Goal: Information Seeking & Learning: Learn about a topic

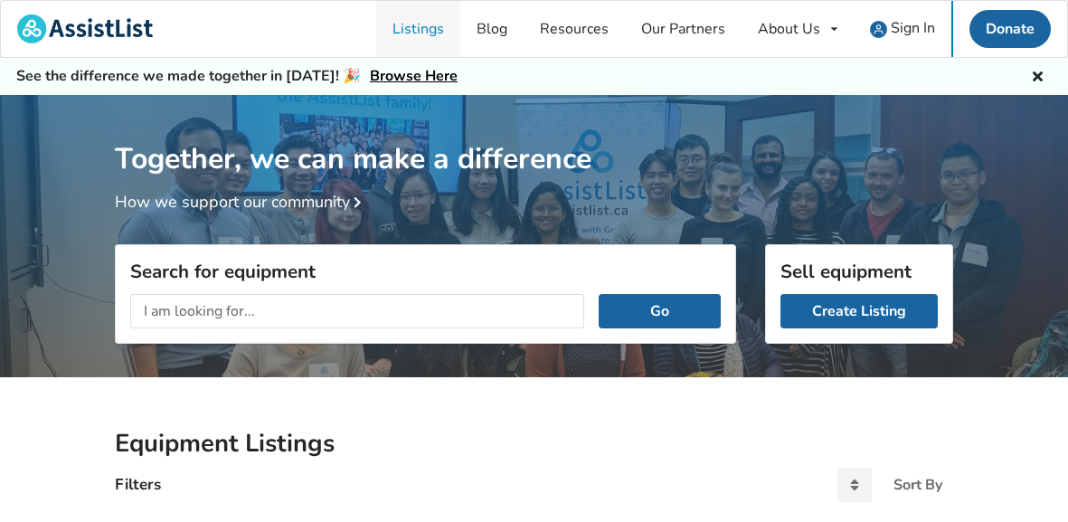
click at [417, 23] on link "Listings" at bounding box center [418, 29] width 84 height 56
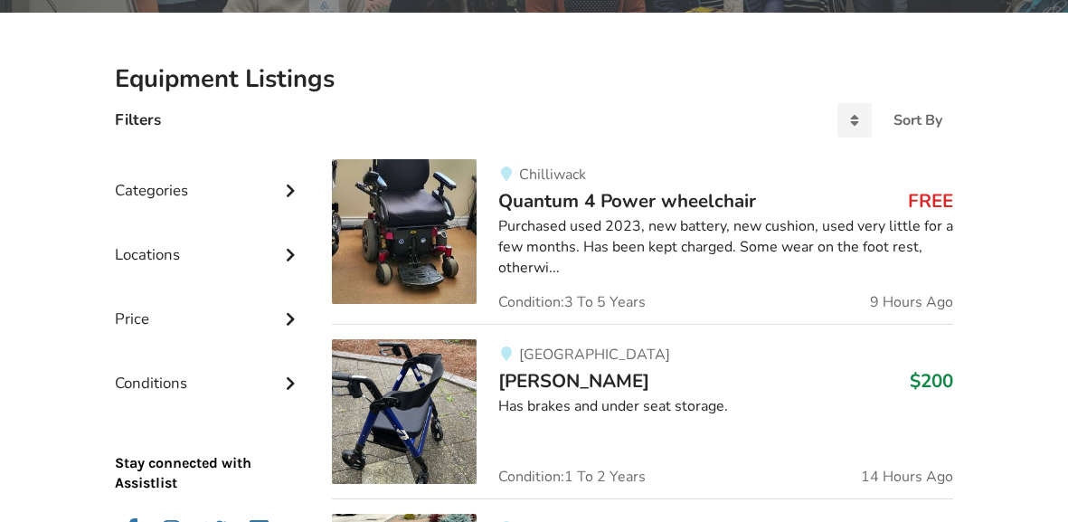
scroll to position [402, 0]
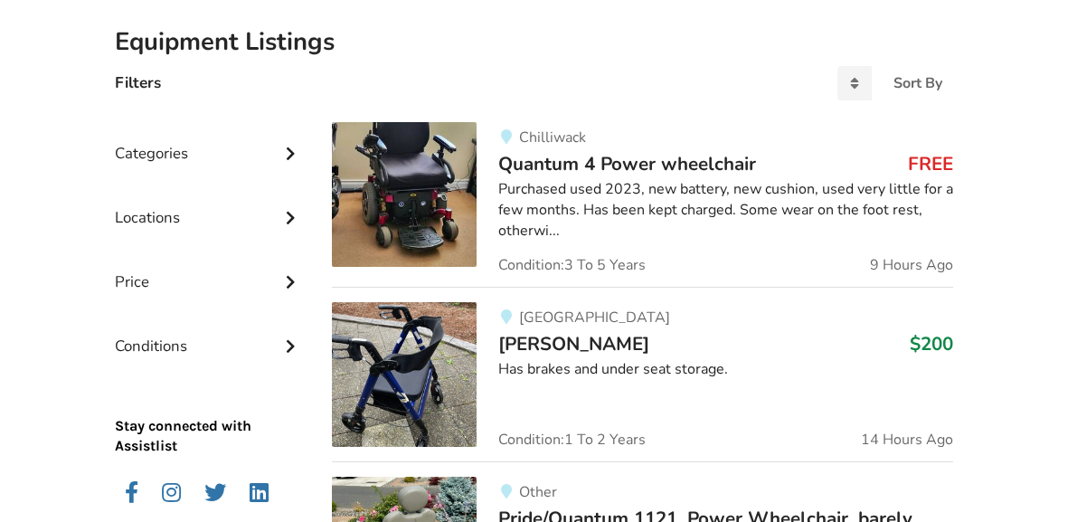
click at [762, 230] on div "Purchased used 2023, new battery, new cushion, used very little for a few month…" at bounding box center [725, 210] width 455 height 62
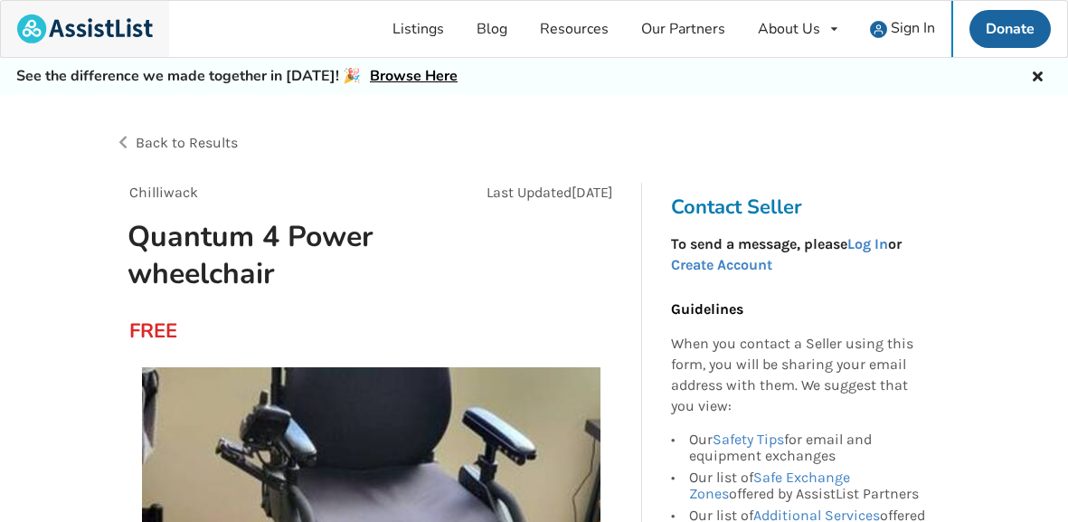
scroll to position [402, 0]
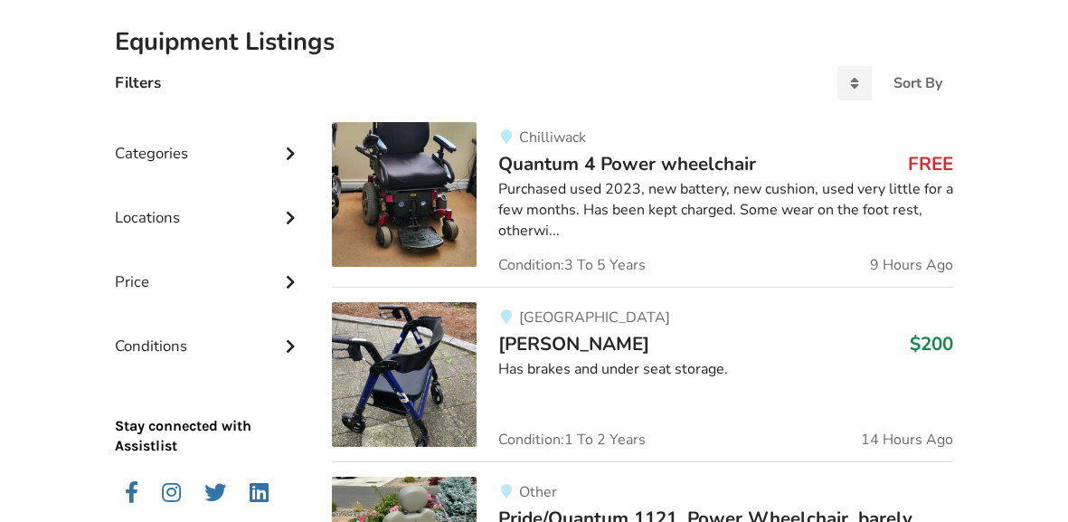
click at [409, 219] on img at bounding box center [404, 194] width 145 height 145
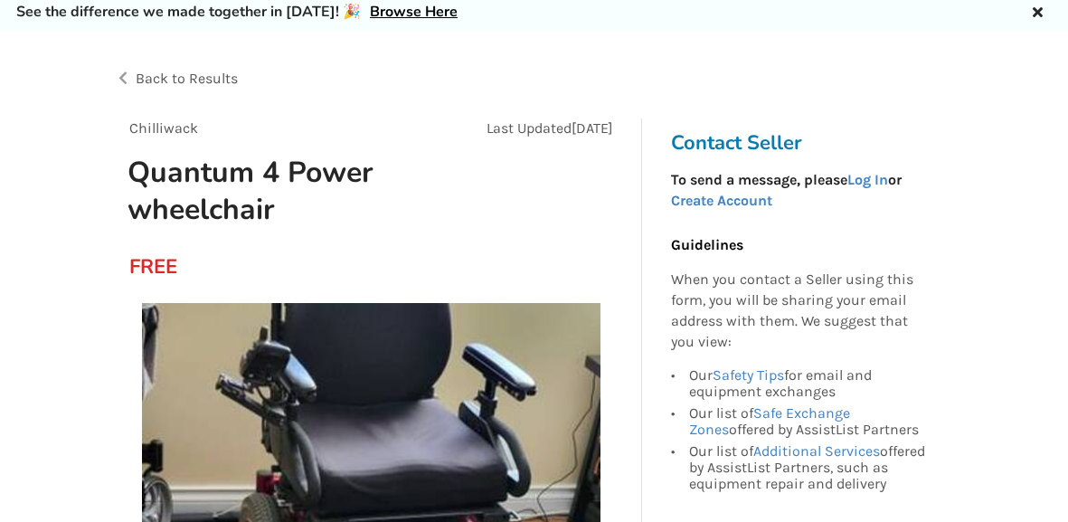
scroll to position [35, 0]
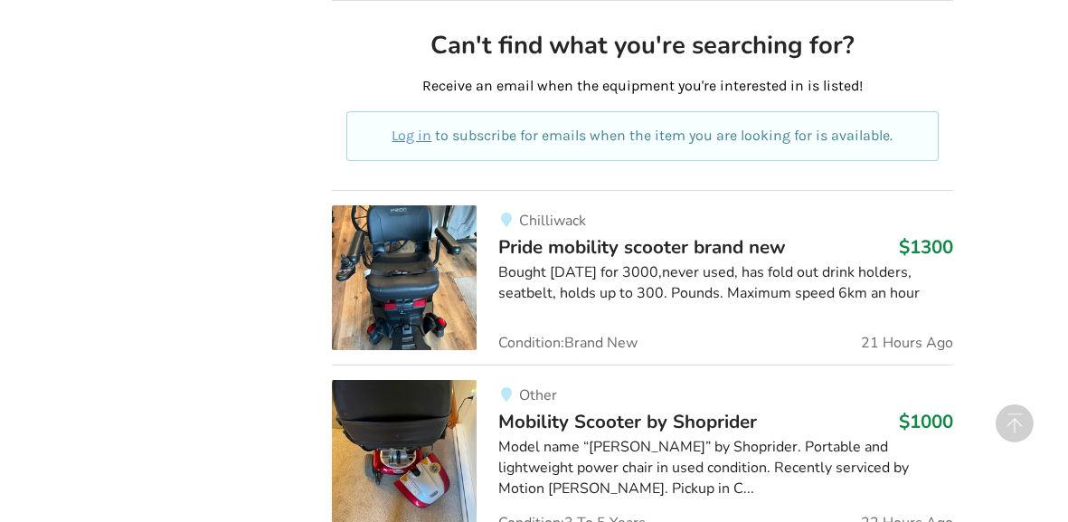
scroll to position [1057, 0]
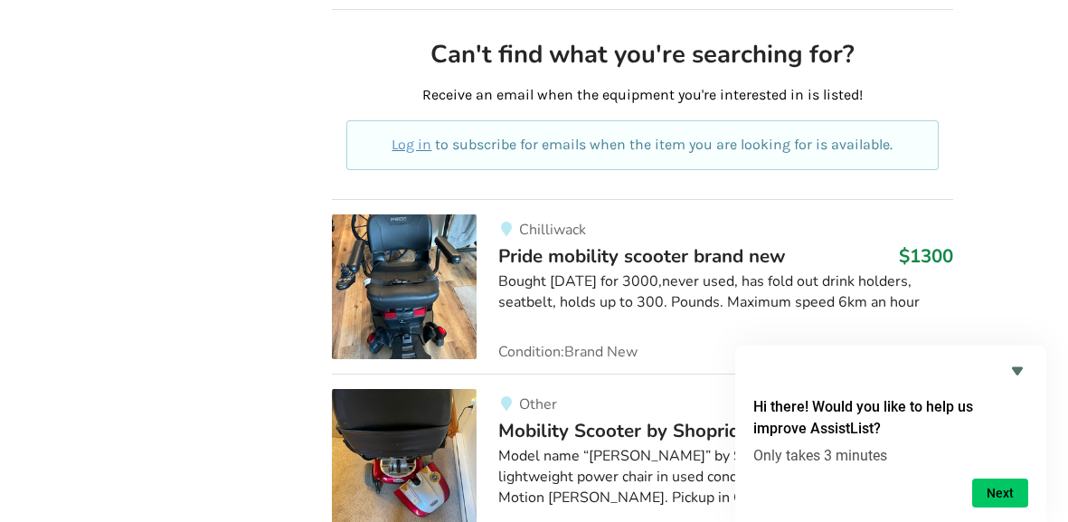
click at [420, 289] on img at bounding box center [404, 286] width 145 height 145
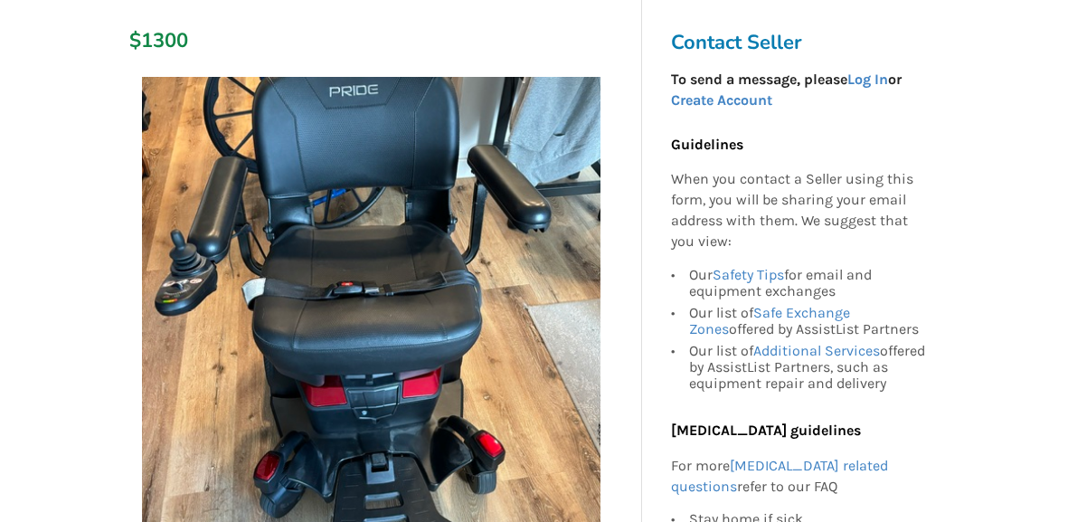
scroll to position [289, 0]
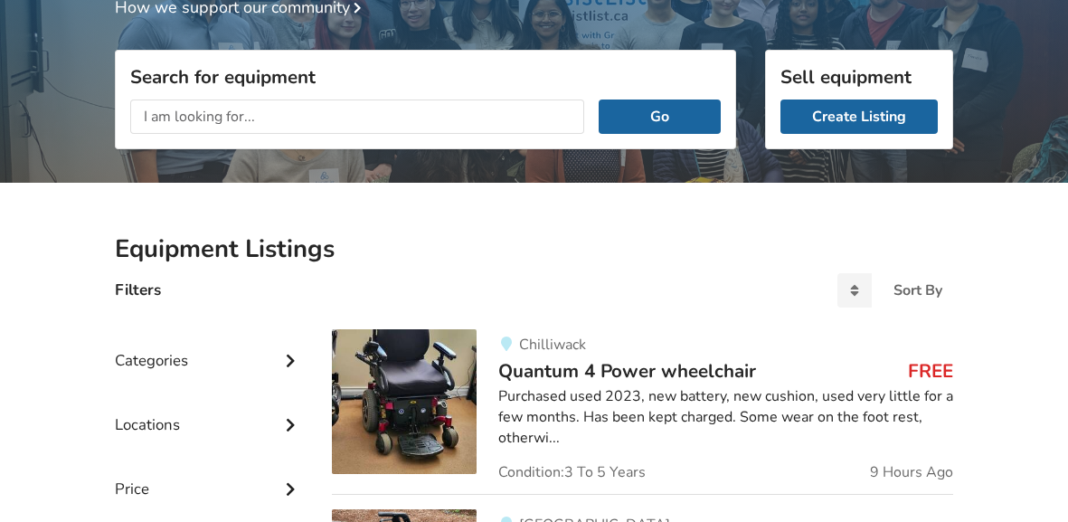
scroll to position [141, 0]
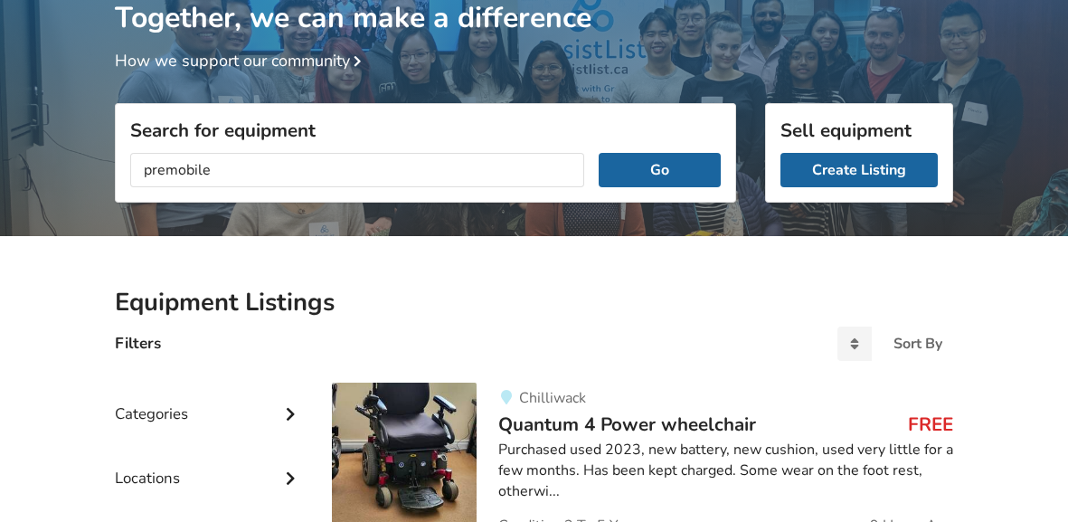
click at [599, 153] on button "Go" at bounding box center [660, 170] width 122 height 34
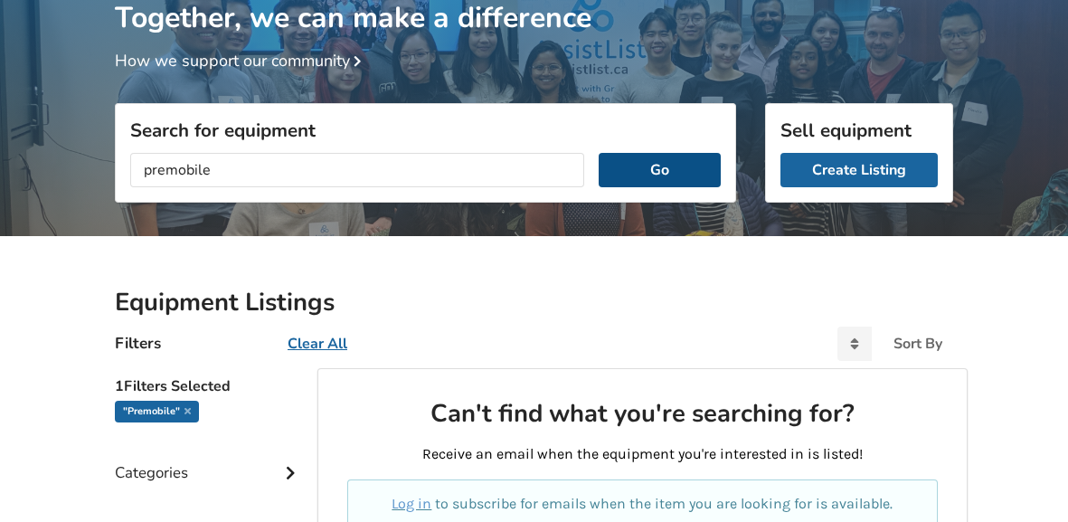
click at [674, 175] on button "Go" at bounding box center [660, 170] width 122 height 34
click at [230, 169] on input "premobile" at bounding box center [357, 170] width 454 height 34
type input "p"
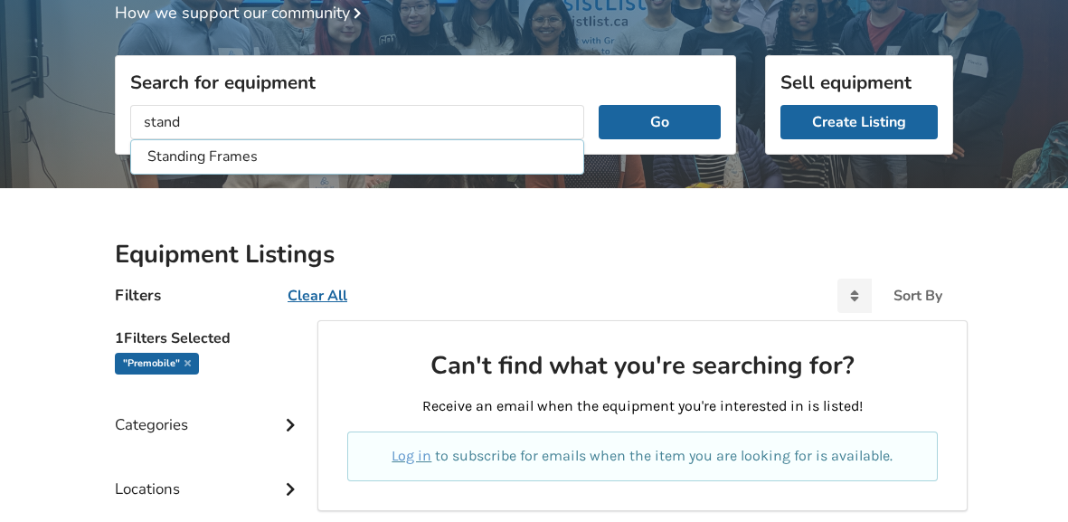
scroll to position [165, 0]
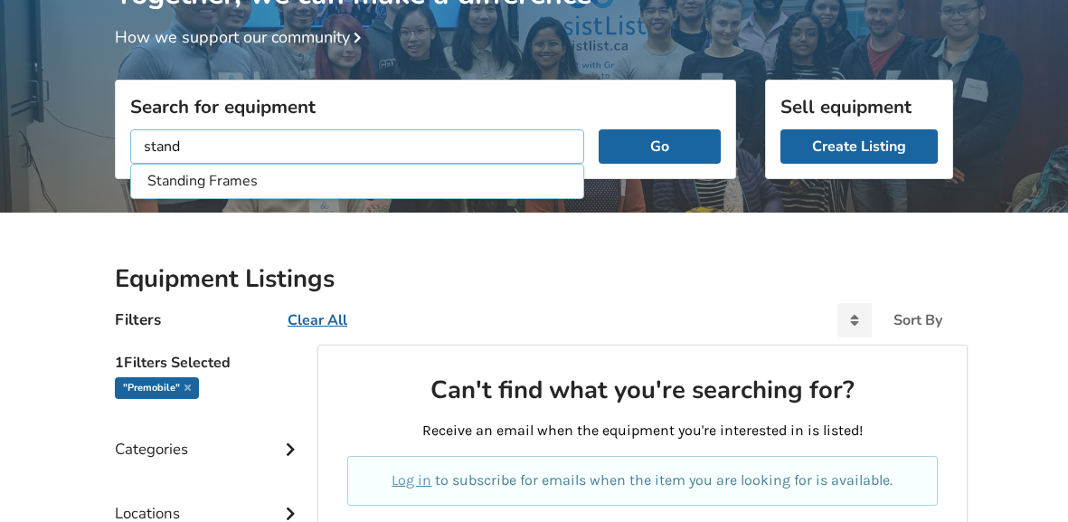
click at [187, 145] on input "stand" at bounding box center [357, 146] width 454 height 34
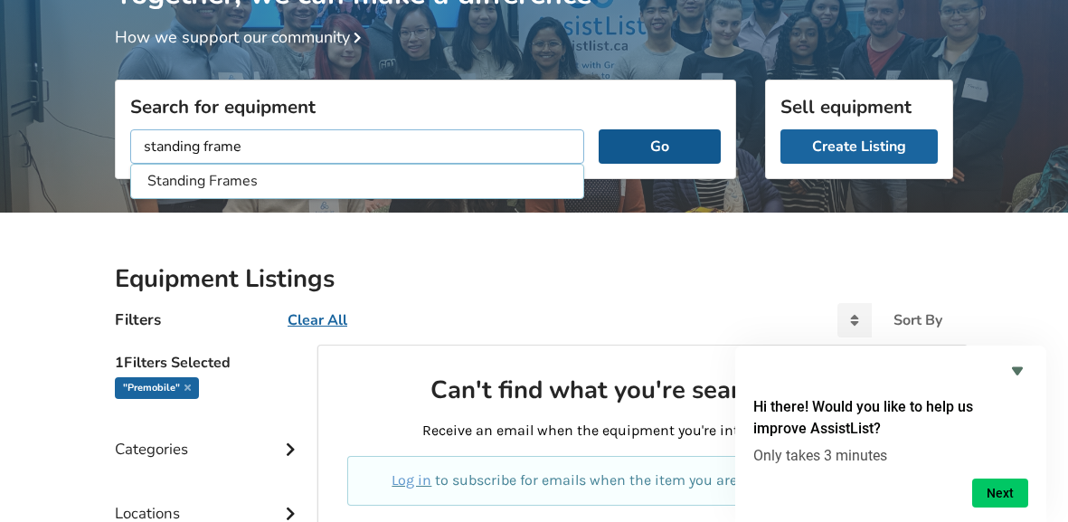
type input "standing frame"
click at [687, 157] on button "Go" at bounding box center [660, 146] width 122 height 34
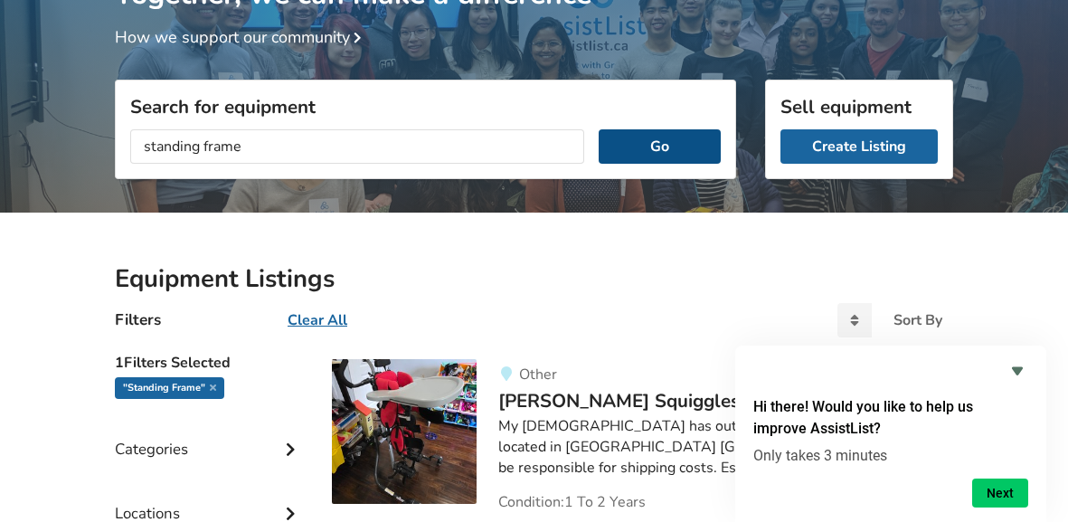
click at [687, 156] on button "Go" at bounding box center [660, 146] width 122 height 34
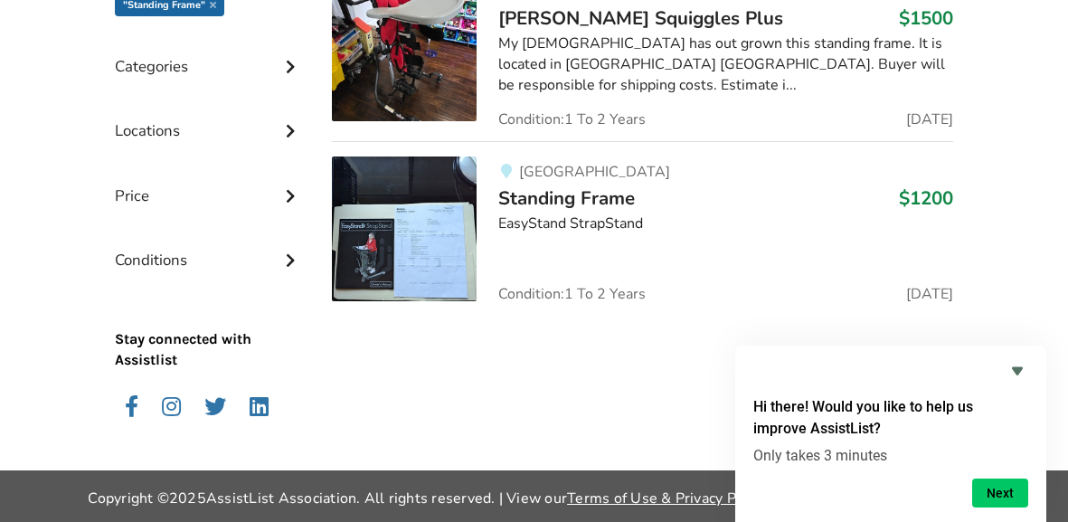
scroll to position [548, 0]
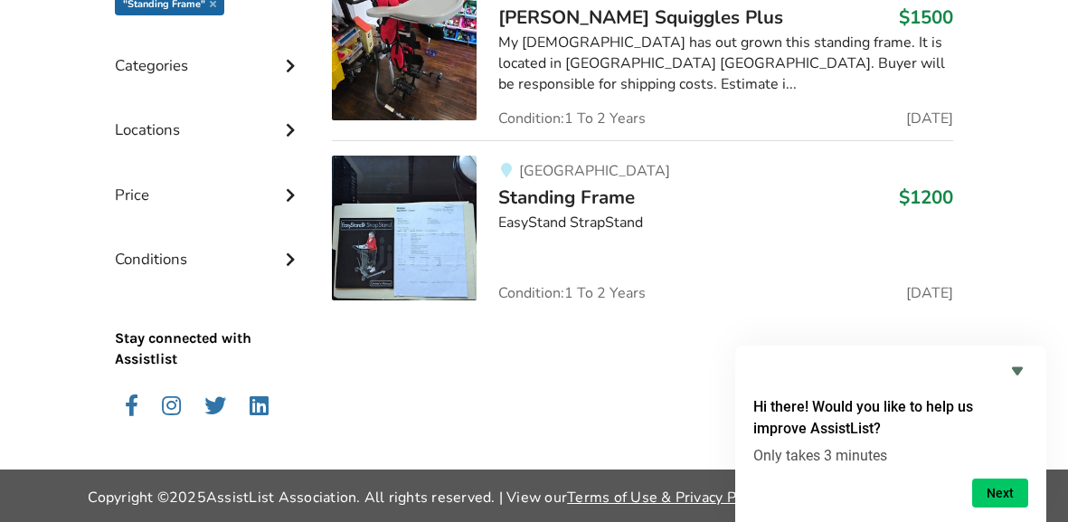
click at [354, 251] on img at bounding box center [404, 228] width 145 height 145
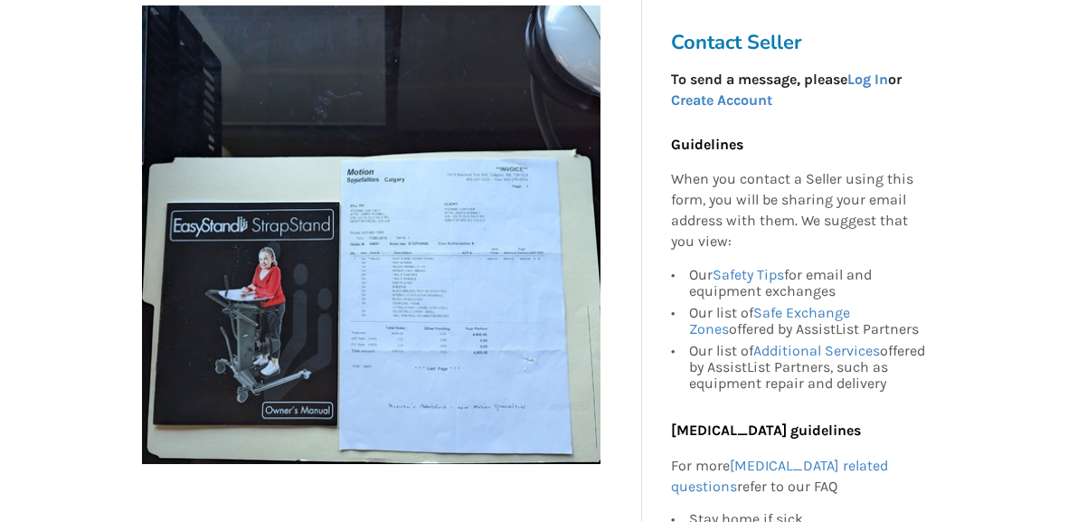
scroll to position [361, 0]
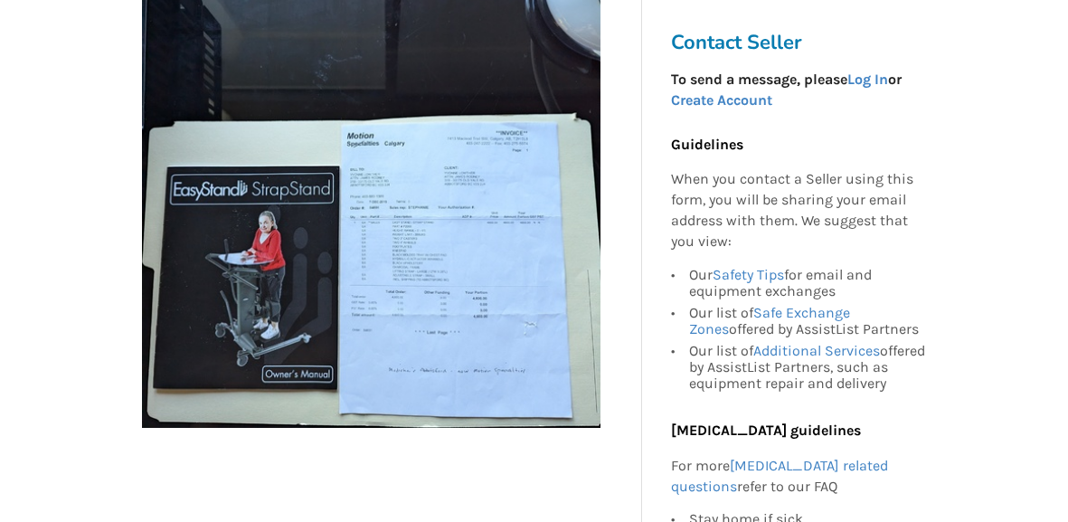
click at [450, 255] on img at bounding box center [371, 198] width 459 height 459
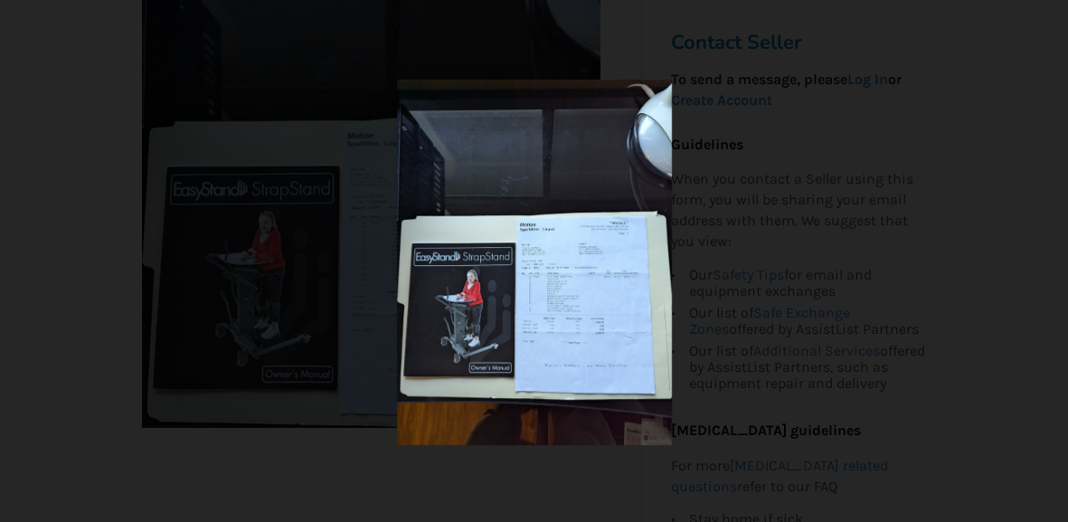
click at [562, 308] on img at bounding box center [533, 262] width 275 height 365
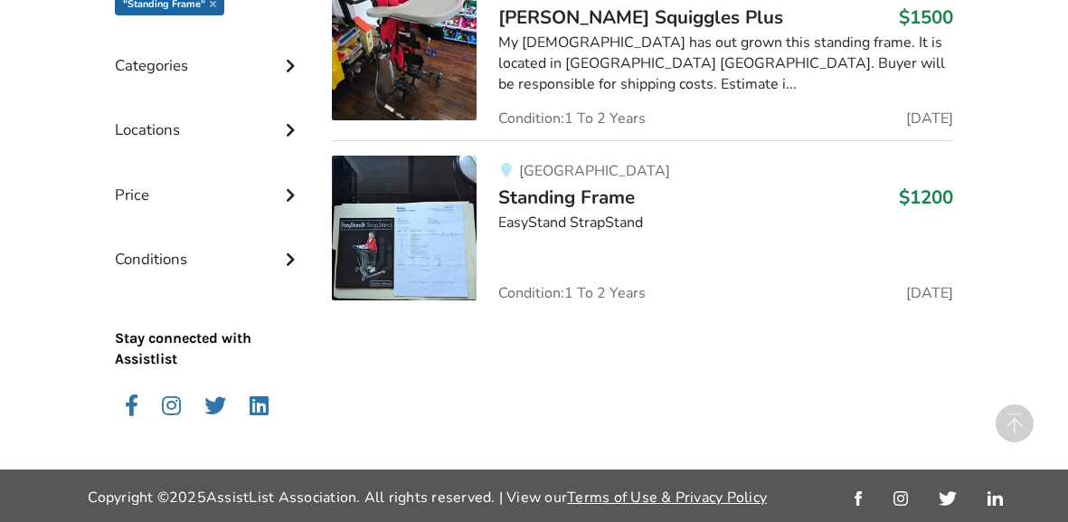
click at [375, 237] on img at bounding box center [404, 228] width 145 height 145
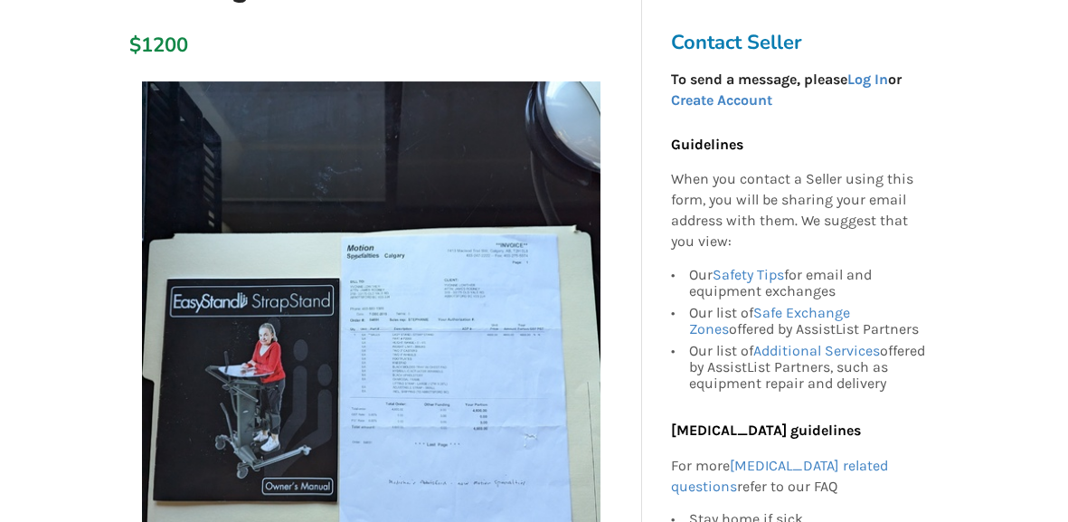
scroll to position [289, 0]
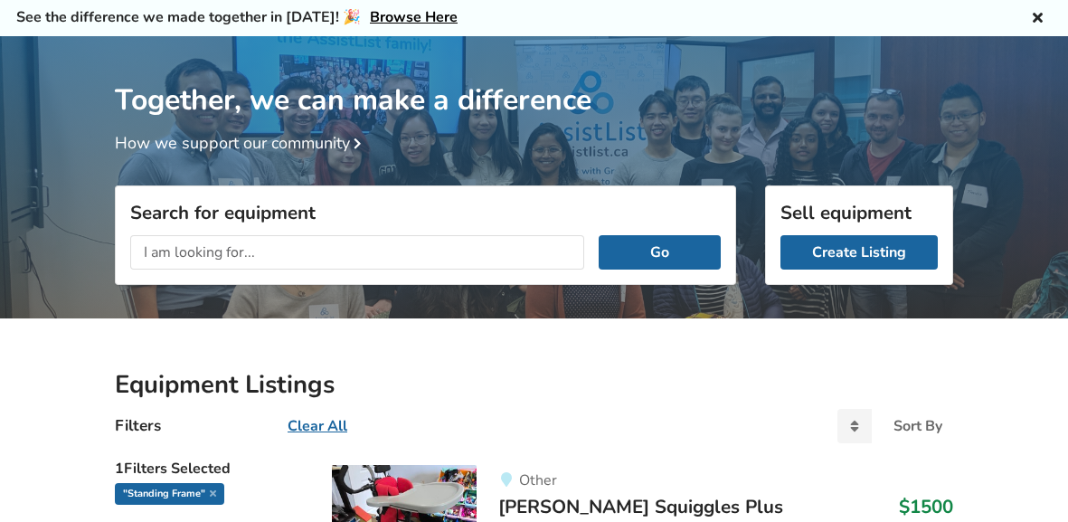
scroll to position [49, 0]
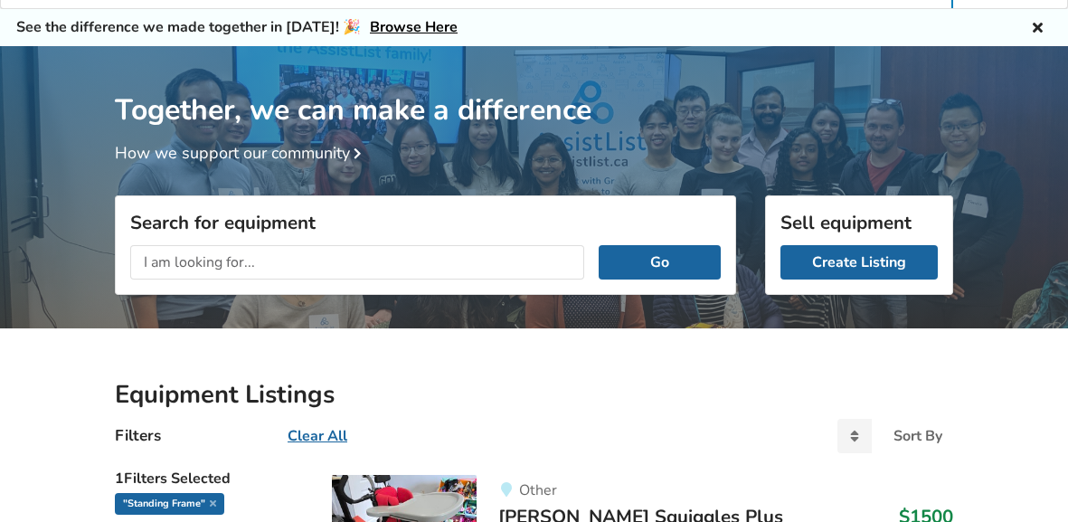
click at [215, 268] on input "text" at bounding box center [357, 262] width 454 height 34
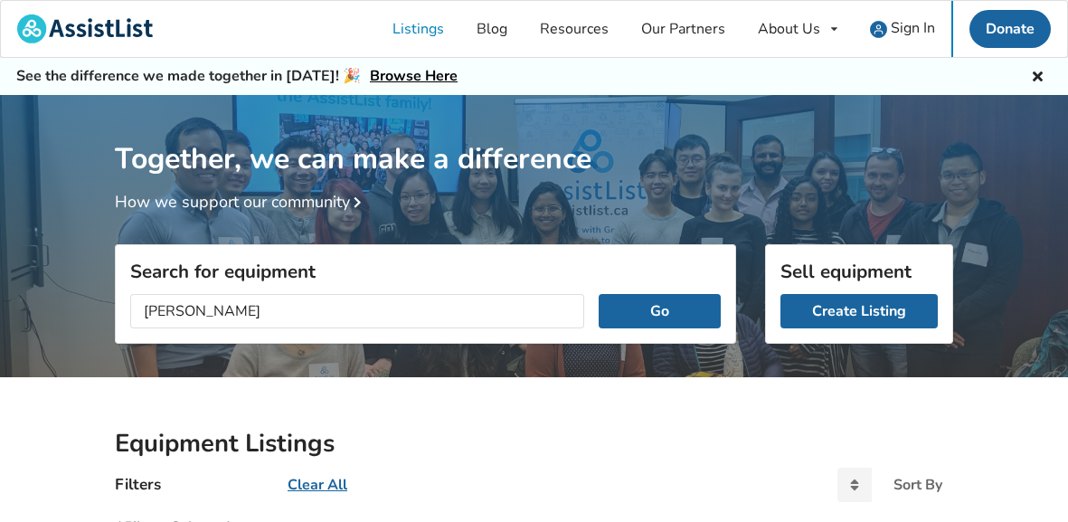
click at [599, 294] on button "Go" at bounding box center [660, 311] width 122 height 34
type input "s"
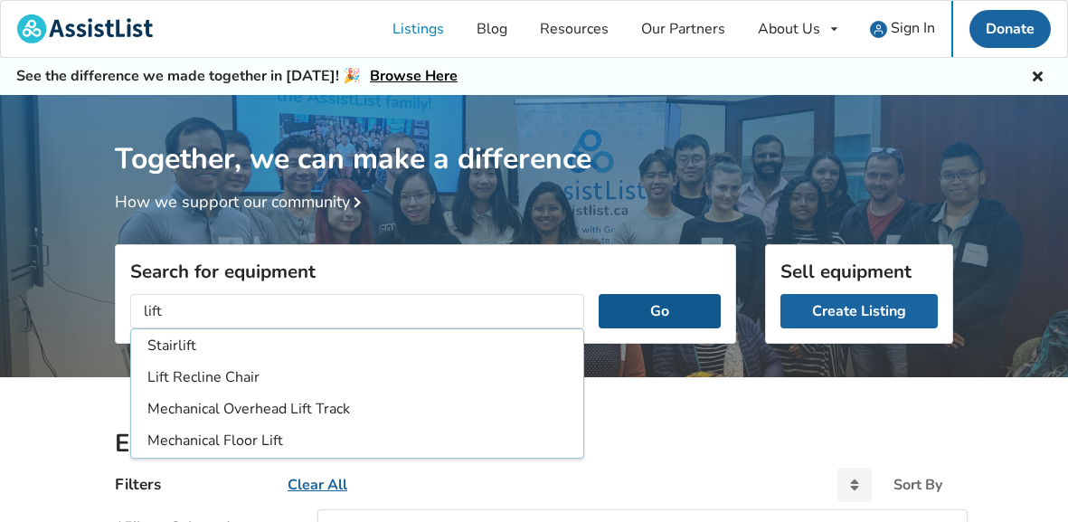
type input "lift"
click at [670, 313] on button "Go" at bounding box center [660, 311] width 122 height 34
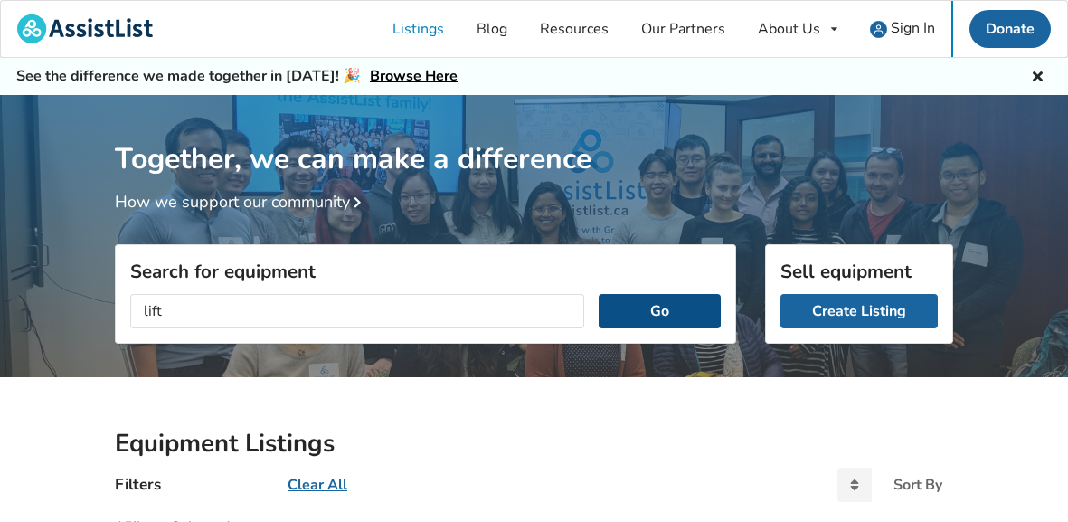
click at [670, 313] on button "Go" at bounding box center [660, 311] width 122 height 34
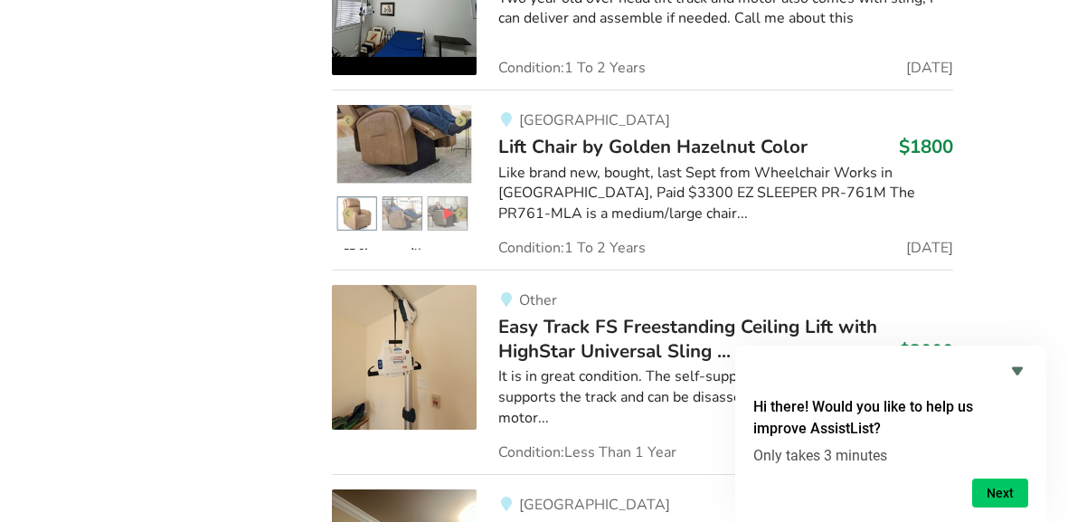
scroll to position [1524, 0]
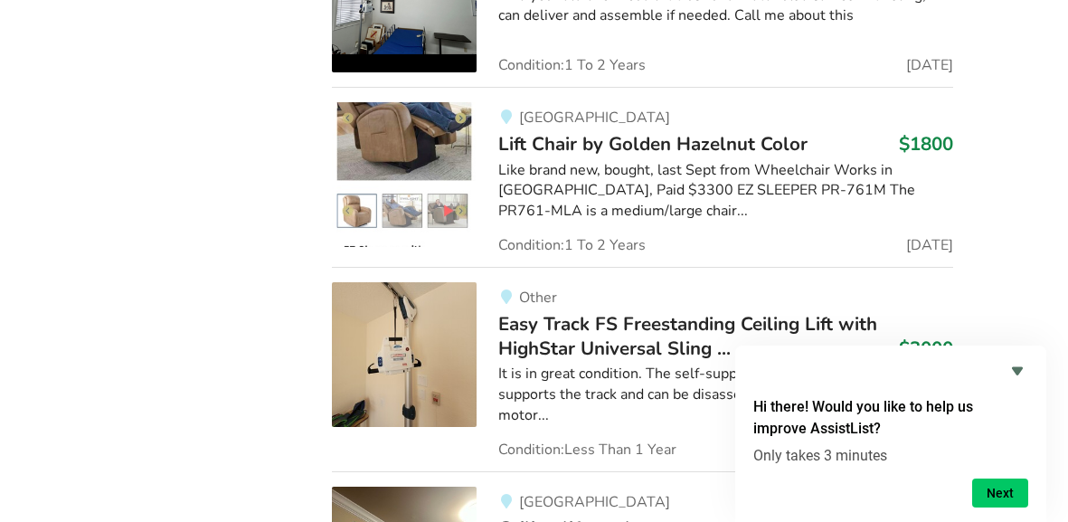
click at [390, 102] on img at bounding box center [404, 174] width 145 height 145
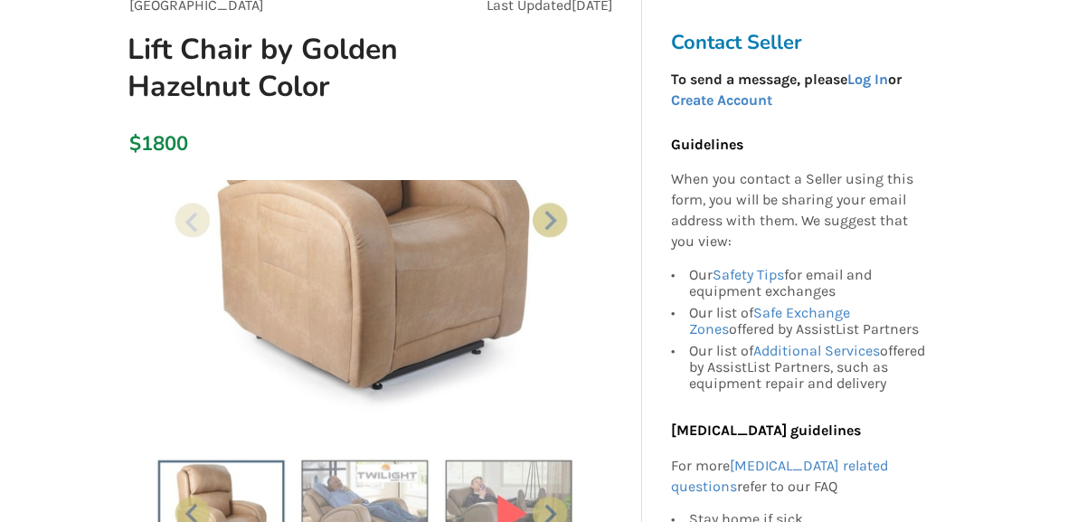
scroll to position [216, 0]
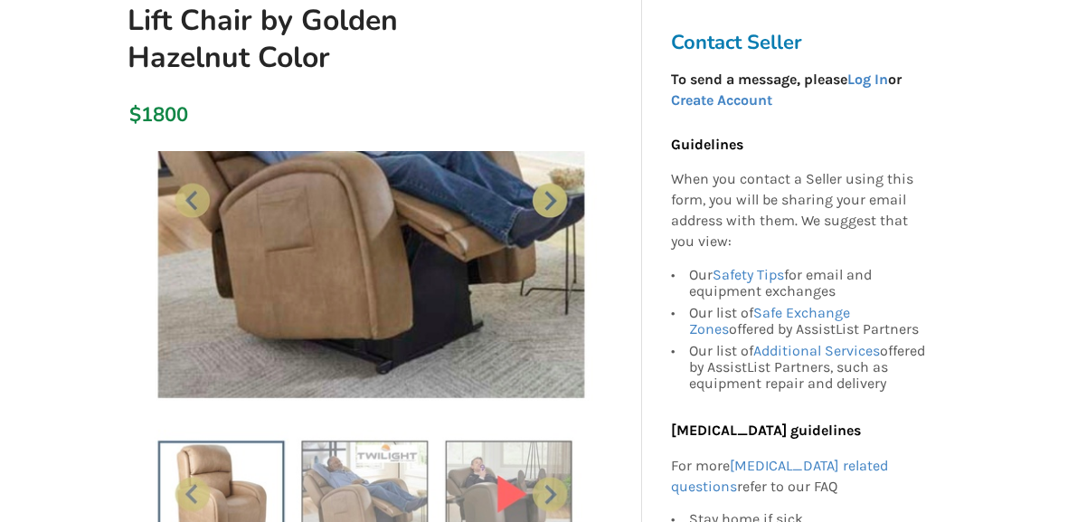
click at [554, 190] on img at bounding box center [371, 380] width 459 height 459
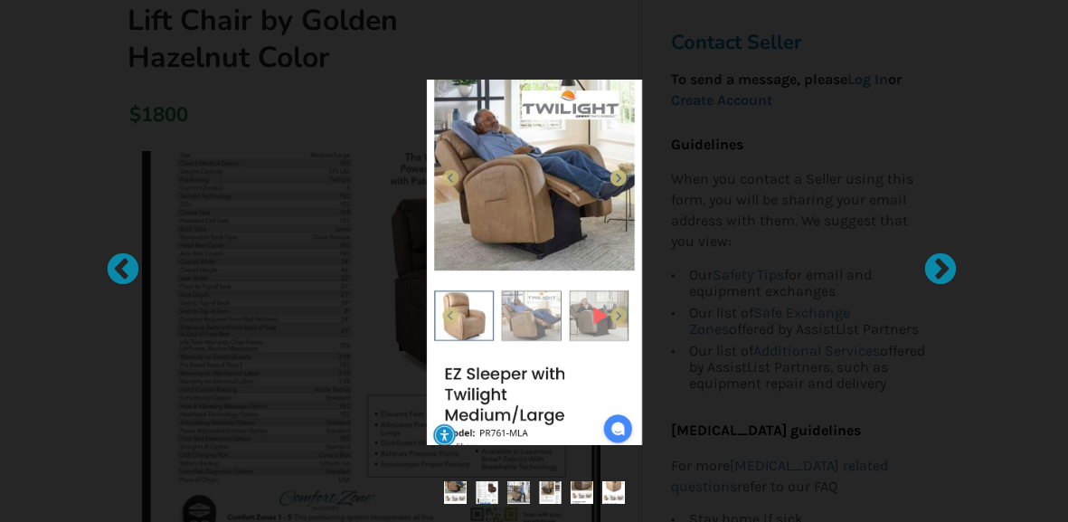
scroll to position [1524, 0]
